Goal: Find specific page/section: Find specific page/section

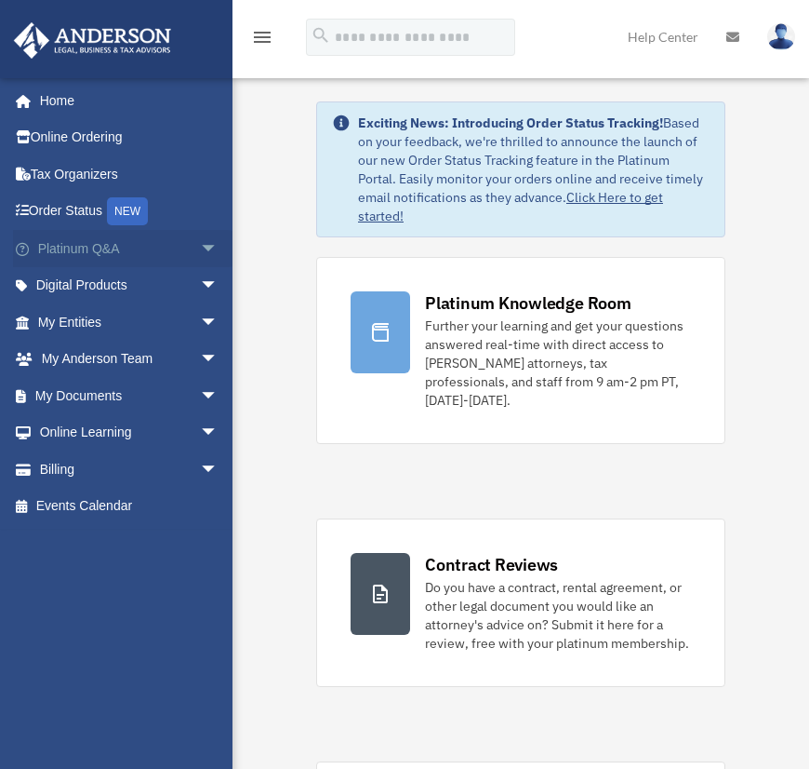
click at [200, 247] on span "arrow_drop_down" at bounding box center [218, 249] width 37 height 38
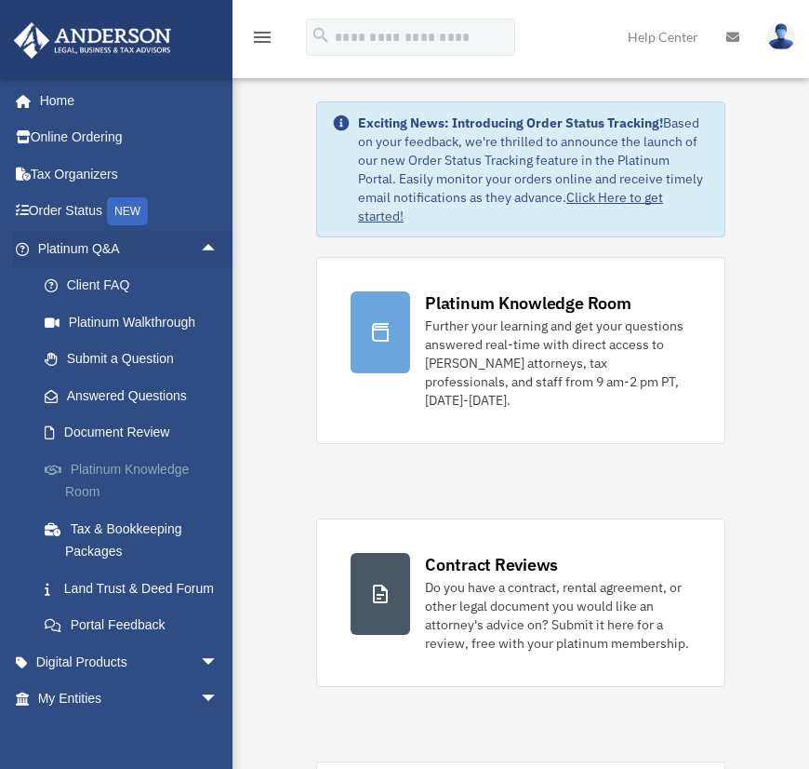
click at [119, 474] on link "Platinum Knowledge Room" at bounding box center [136, 480] width 221 height 60
click at [164, 464] on link "Platinum Knowledge Room" at bounding box center [136, 480] width 221 height 60
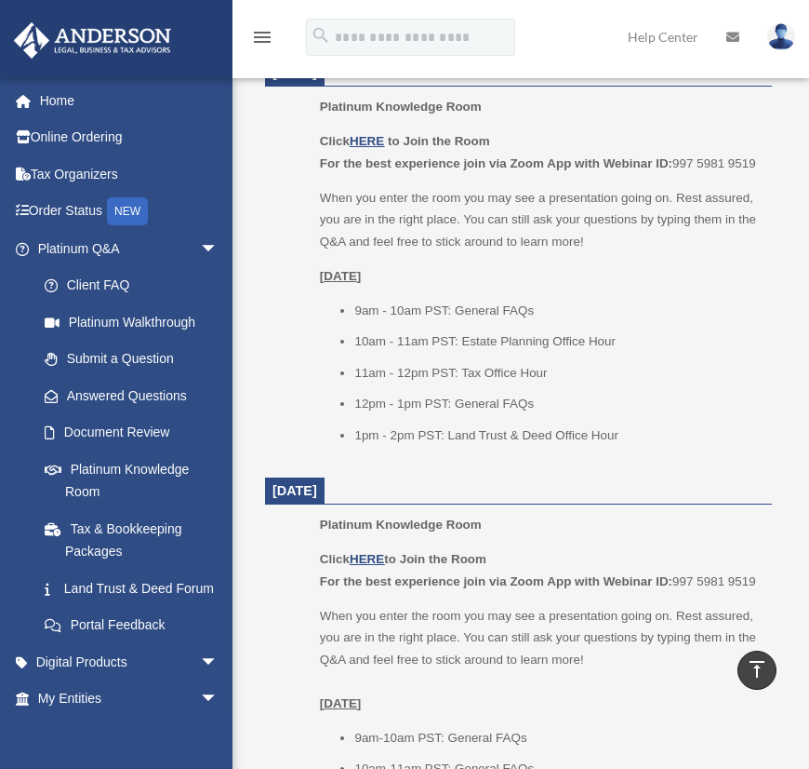
scroll to position [930, 0]
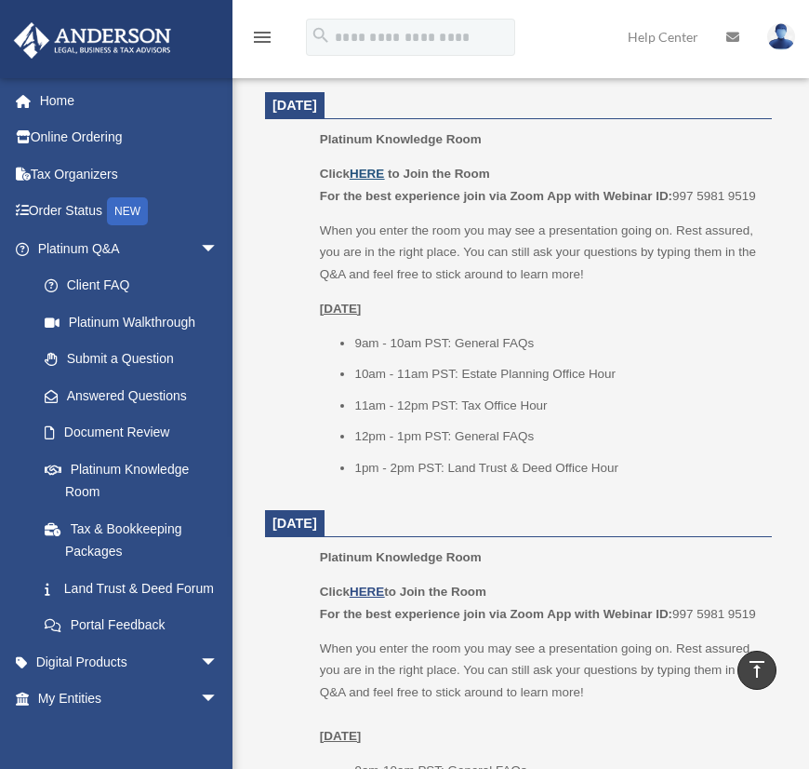
click at [368, 169] on u "HERE" at bounding box center [367, 174] width 34 height 14
